Goal: Task Accomplishment & Management: Use online tool/utility

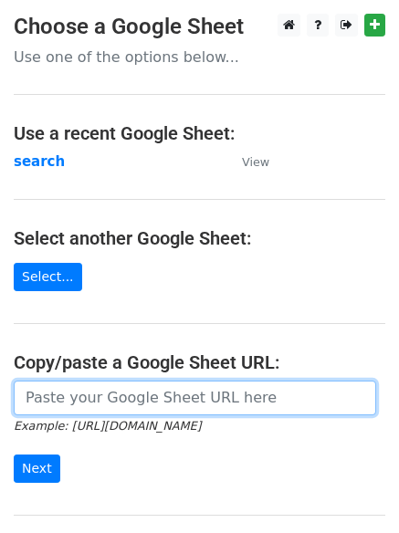
click at [146, 399] on input "url" at bounding box center [195, 398] width 362 height 35
click at [137, 407] on input "url" at bounding box center [195, 398] width 362 height 35
type input "[URL][DOMAIN_NAME]"
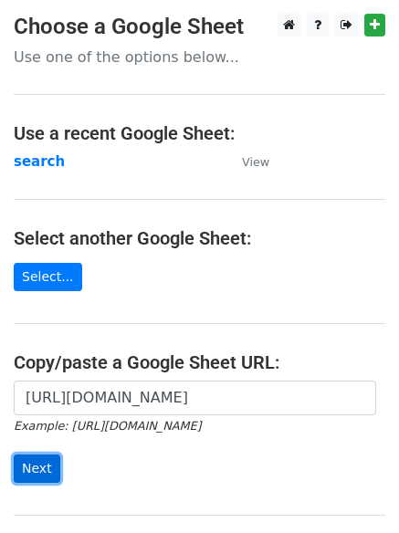
click at [34, 460] on input "Next" at bounding box center [37, 469] width 47 height 28
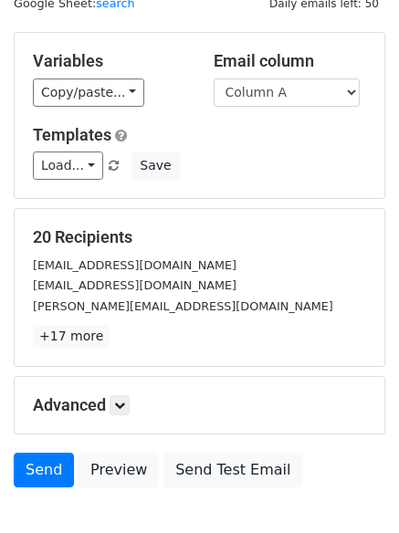
scroll to position [176, 0]
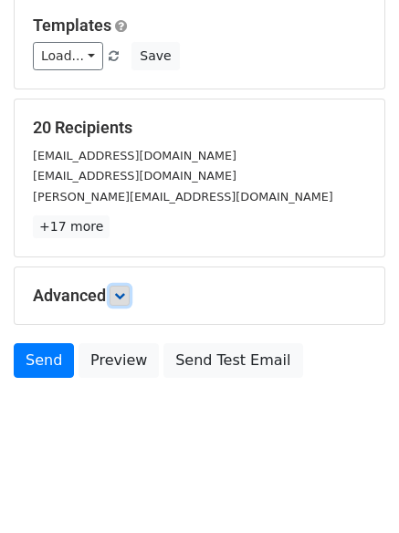
click at [115, 298] on link at bounding box center [120, 296] width 20 height 20
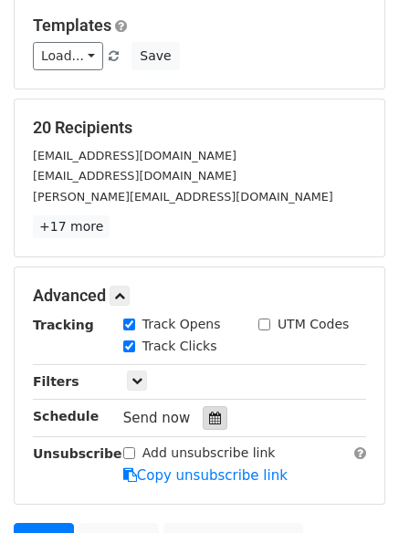
click at [209, 418] on icon at bounding box center [215, 418] width 12 height 13
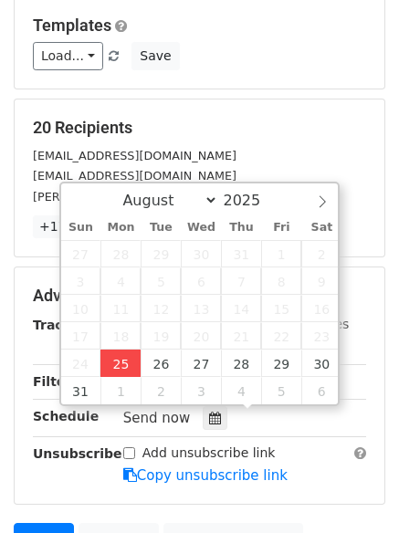
type input "2025-08-25 12:00"
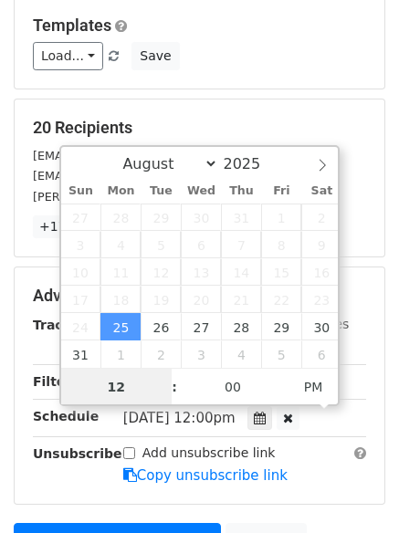
scroll to position [1, 0]
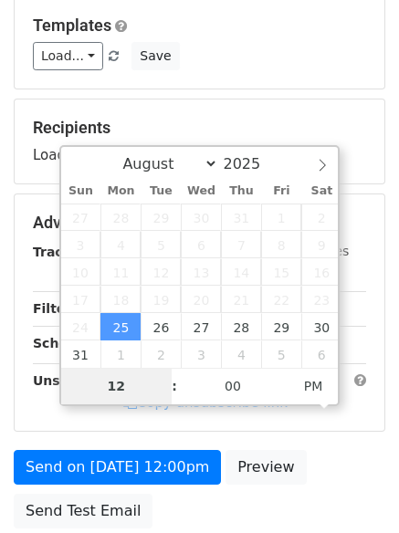
type input "4"
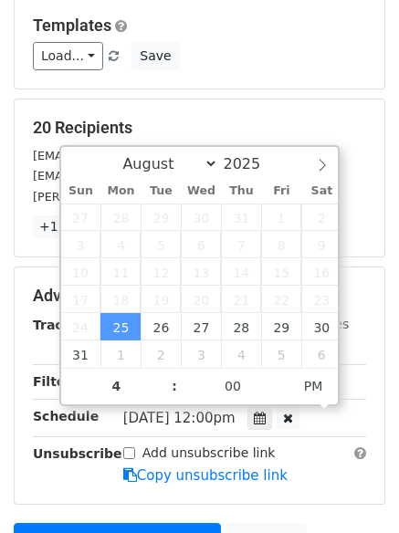
type input "2025-08-25 16:00"
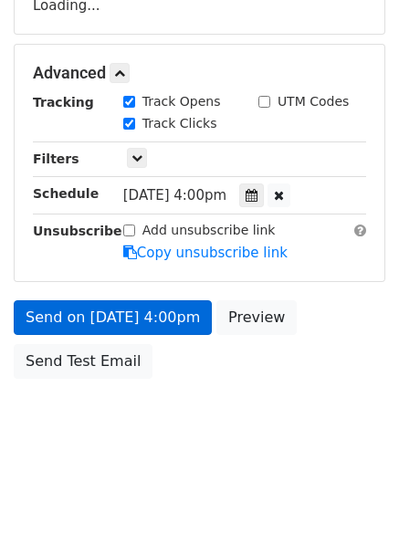
scroll to position [399, 0]
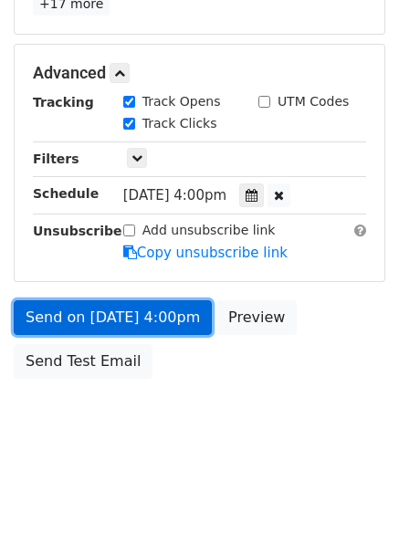
click at [110, 315] on link "Send on Aug 25 at 4:00pm" at bounding box center [113, 317] width 198 height 35
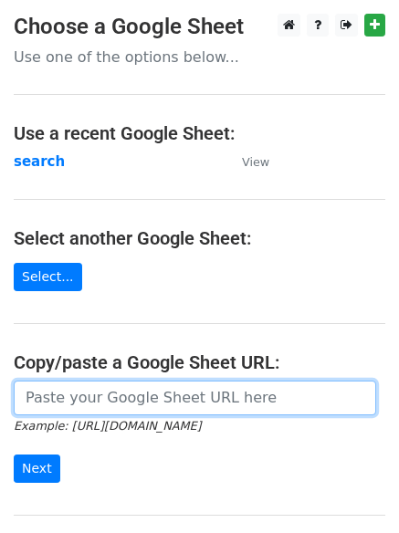
click at [130, 393] on input "url" at bounding box center [195, 398] width 362 height 35
type input "https://docs.google.com/spreadsheets/d/1shPDxz6VFA8jrAtHM3zRyBLnIKchFYLg4MMZYnU…"
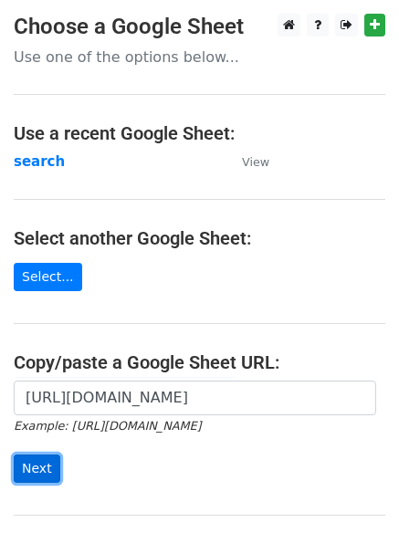
click at [32, 465] on input "Next" at bounding box center [37, 469] width 47 height 28
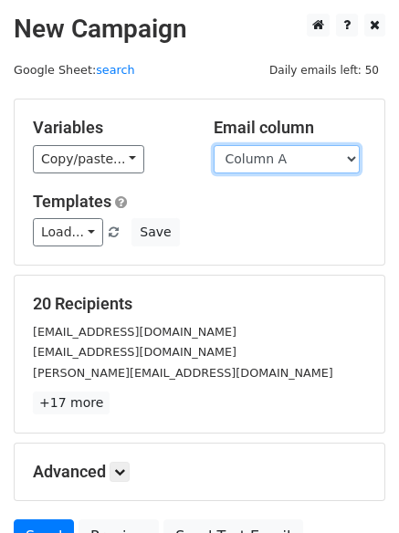
click at [351, 158] on select "Column A Column B Column C" at bounding box center [287, 159] width 146 height 28
select select "Column B"
click at [214, 145] on select "Column A Column B Column C" at bounding box center [287, 159] width 146 height 28
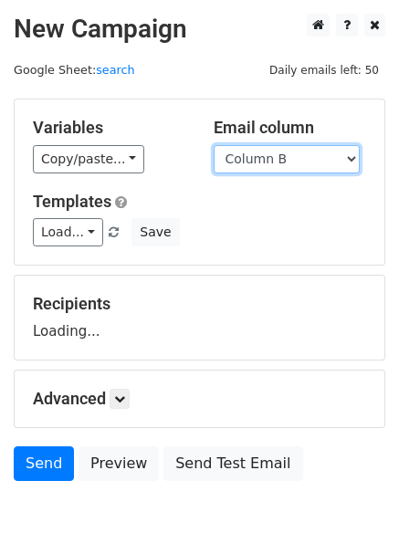
scroll to position [103, 0]
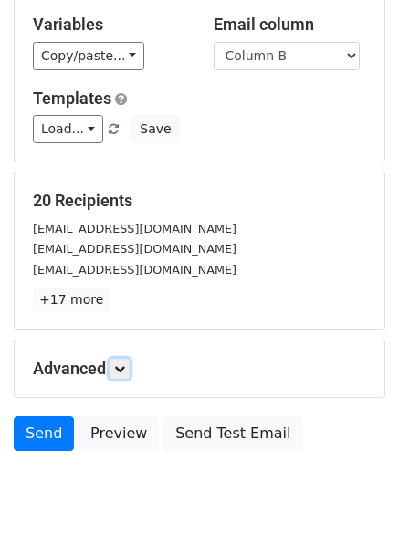
drag, startPoint x: 119, startPoint y: 364, endPoint x: 151, endPoint y: 379, distance: 35.1
click at [119, 363] on icon at bounding box center [119, 368] width 11 height 11
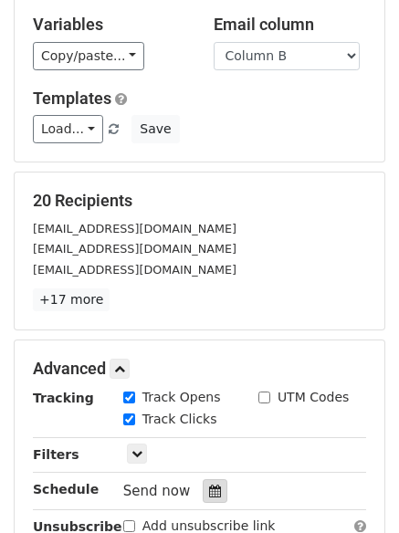
click at [210, 488] on icon at bounding box center [215, 491] width 12 height 13
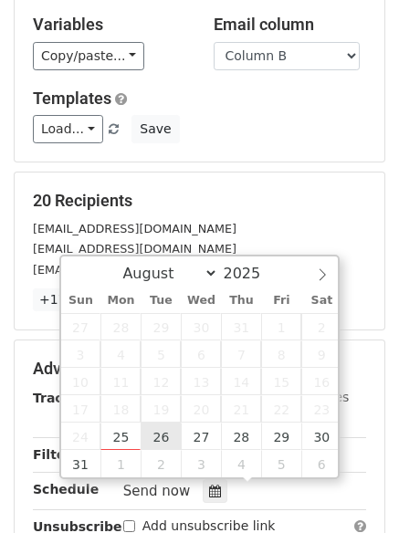
type input "2025-08-26 12:00"
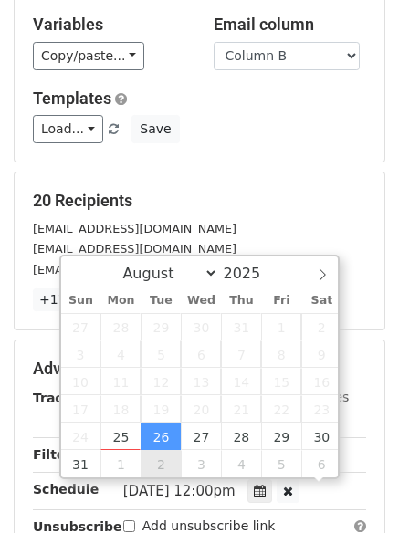
scroll to position [1, 0]
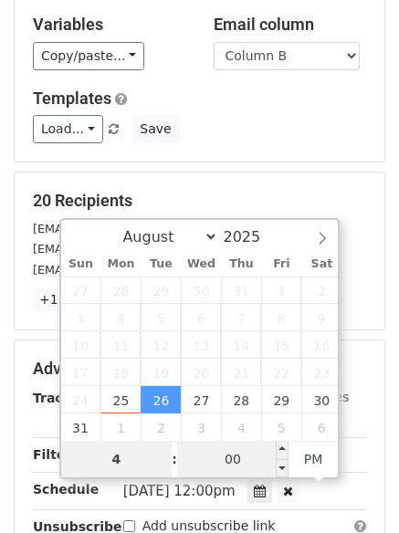
type input "4"
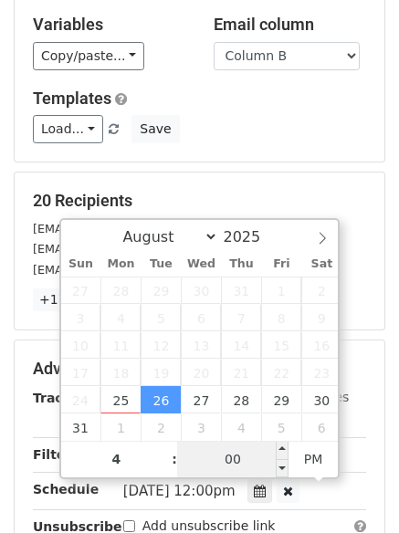
type input "2025-08-26 16:00"
type input "04"
click at [247, 457] on input "00" at bounding box center [232, 459] width 111 height 37
type input "10"
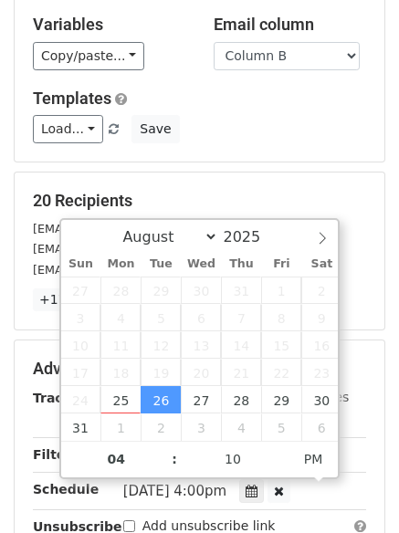
type input "2025-08-26 16:10"
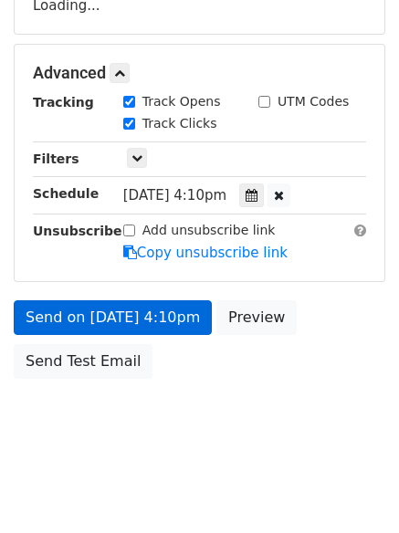
scroll to position [399, 0]
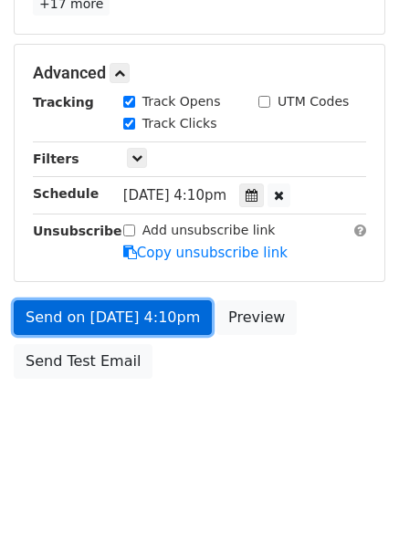
click at [71, 316] on link "Send on Aug 26 at 4:10pm" at bounding box center [113, 317] width 198 height 35
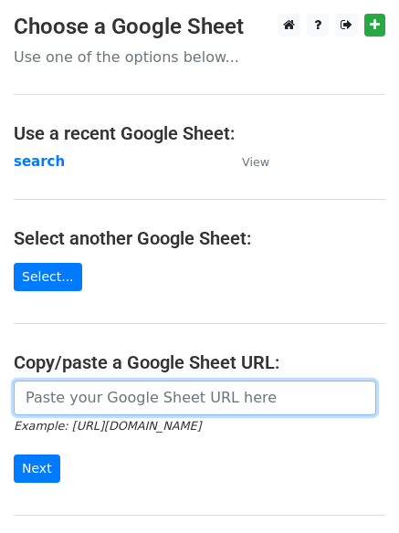
click at [110, 405] on input "url" at bounding box center [195, 398] width 362 height 35
type input "[URL][DOMAIN_NAME]"
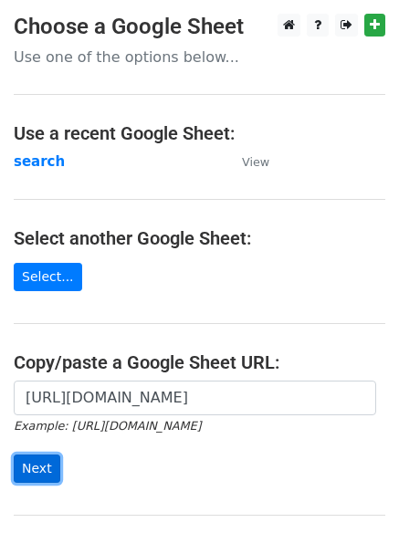
click at [31, 462] on input "Next" at bounding box center [37, 469] width 47 height 28
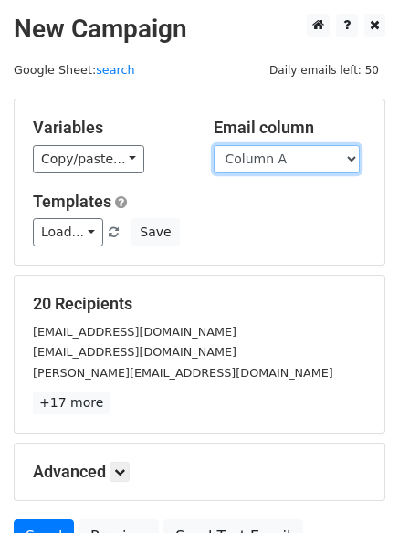
click at [354, 159] on select "Column A Column B Column C" at bounding box center [287, 159] width 146 height 28
select select "Column C"
click at [214, 145] on select "Column A Column B Column C" at bounding box center [287, 159] width 146 height 28
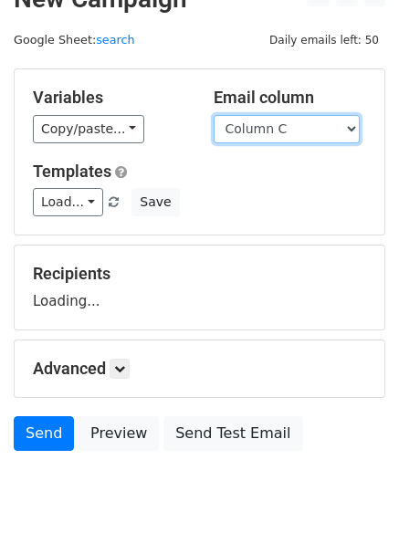
scroll to position [103, 0]
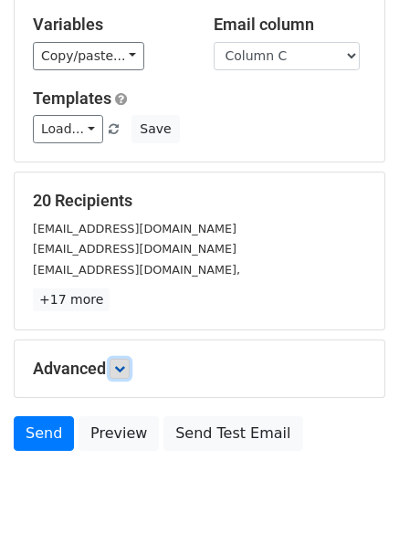
click at [122, 366] on icon at bounding box center [119, 368] width 11 height 11
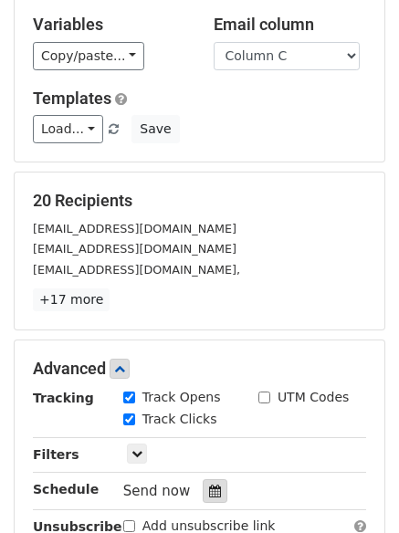
click at [209, 488] on icon at bounding box center [215, 491] width 12 height 13
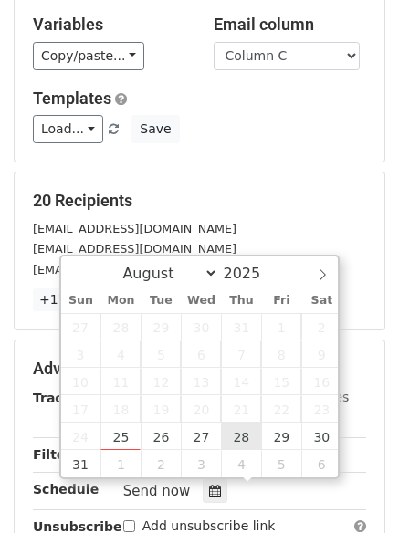
type input "[DATE] 12:00"
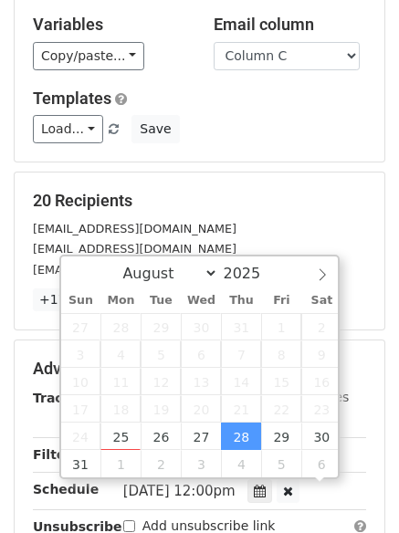
scroll to position [1, 0]
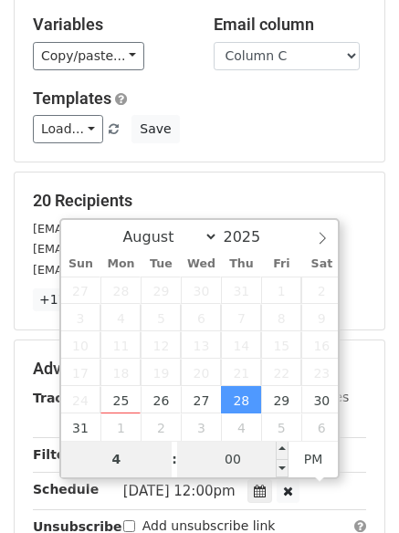
type input "4"
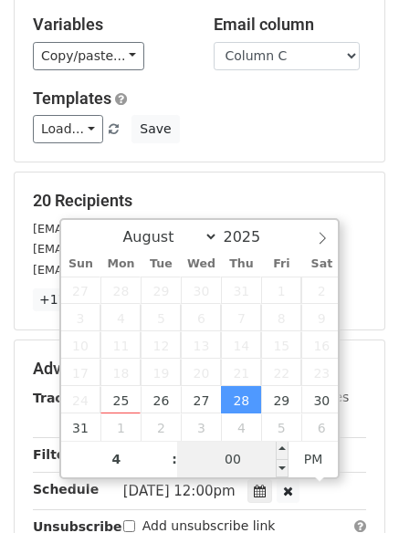
type input "[DATE] 16:00"
type input "04"
click at [236, 459] on input "00" at bounding box center [232, 459] width 111 height 37
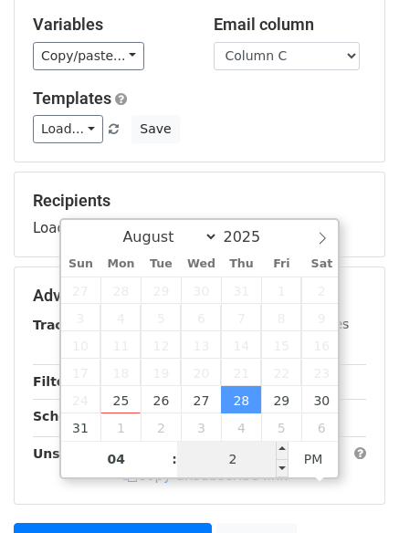
type input "20"
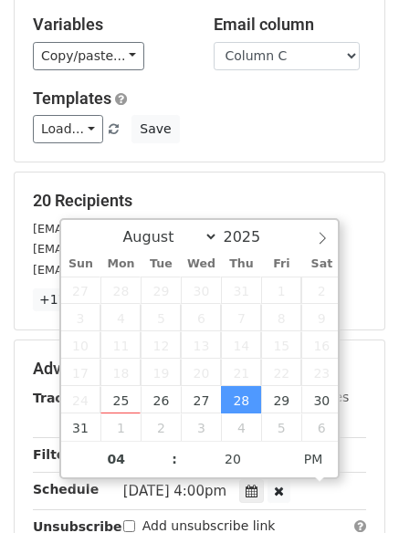
type input "[DATE] 16:20"
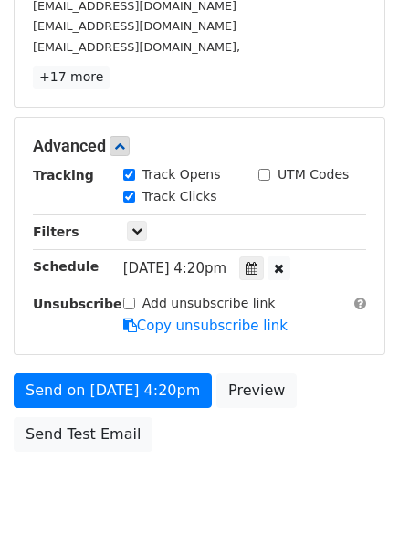
scroll to position [399, 0]
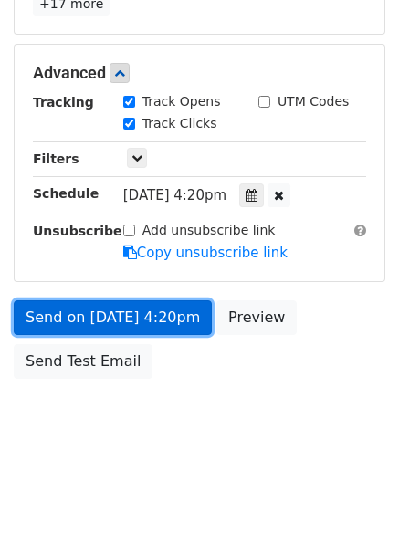
click at [82, 317] on link "Send on [DATE] 4:20pm" at bounding box center [113, 317] width 198 height 35
